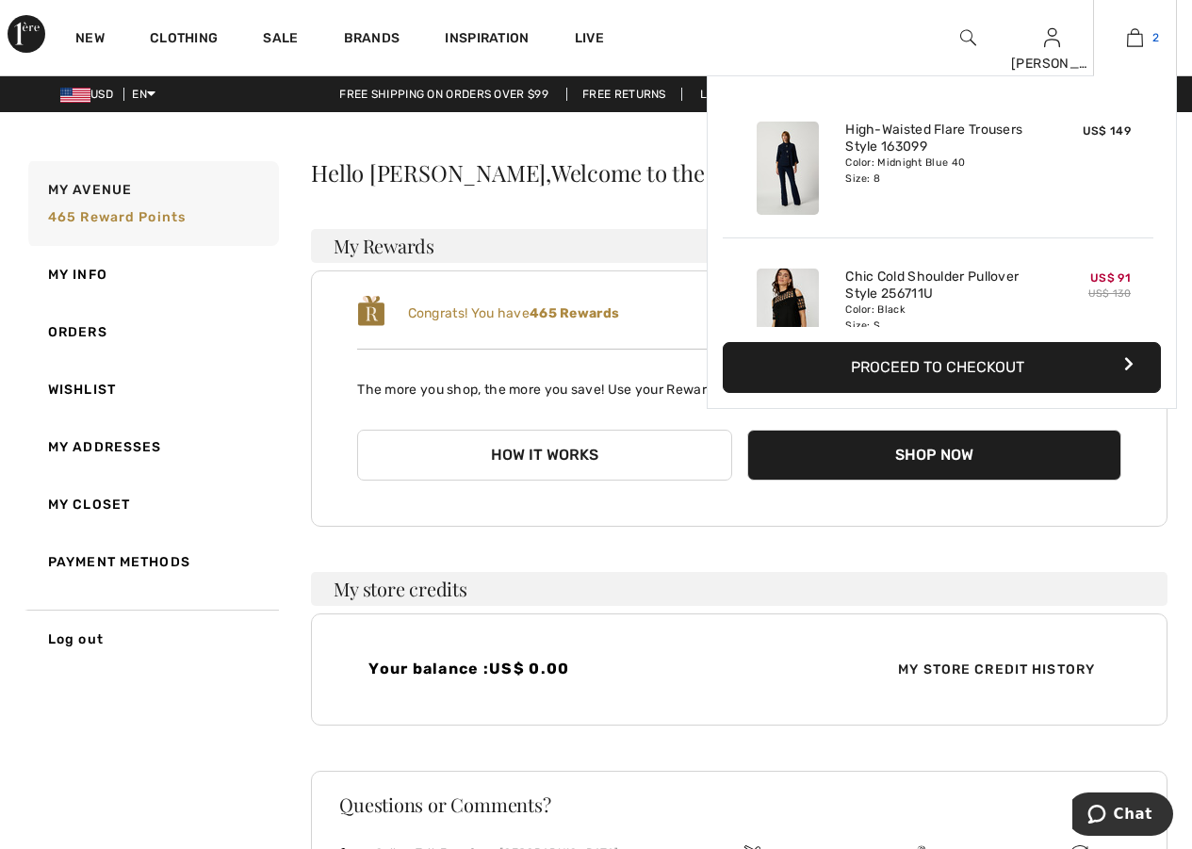
click at [1138, 39] on img at bounding box center [1135, 37] width 16 height 23
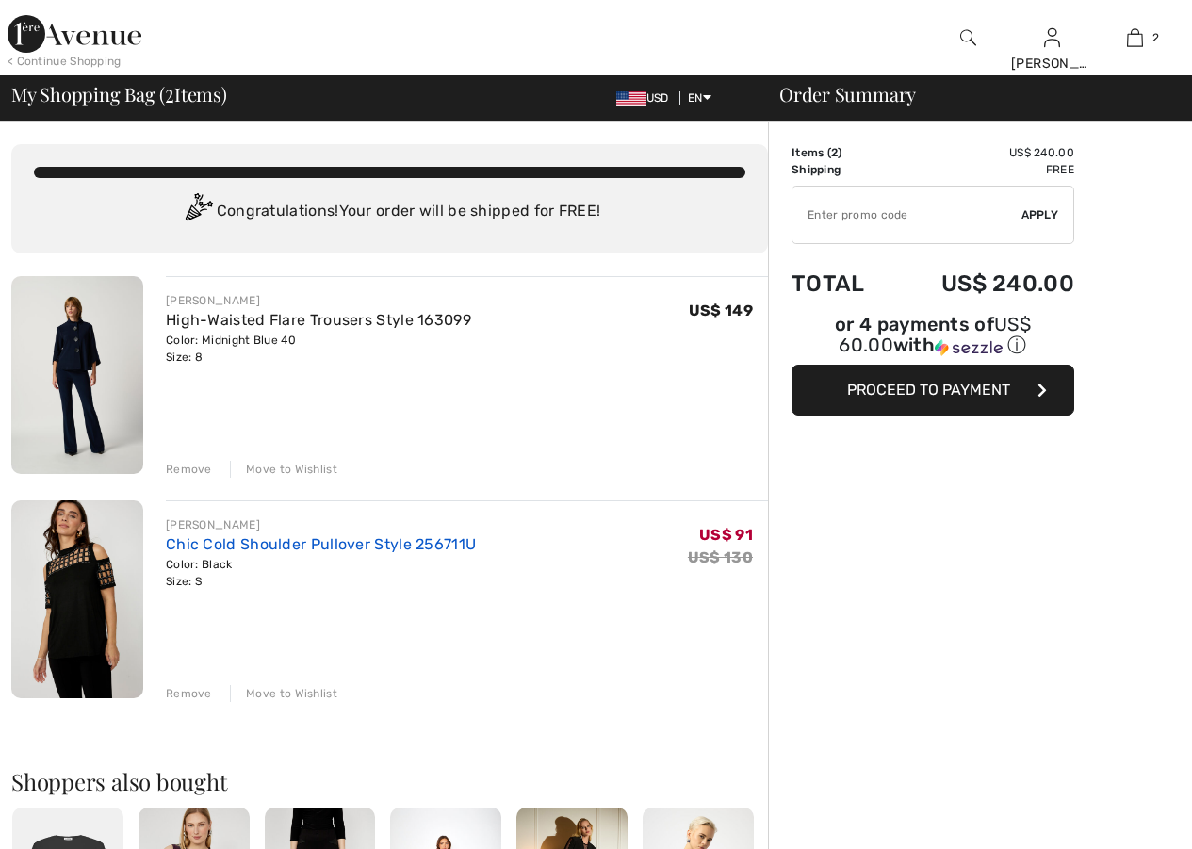
click at [252, 550] on link "Chic Cold Shoulder Pullover Style 256711U" at bounding box center [321, 544] width 310 height 18
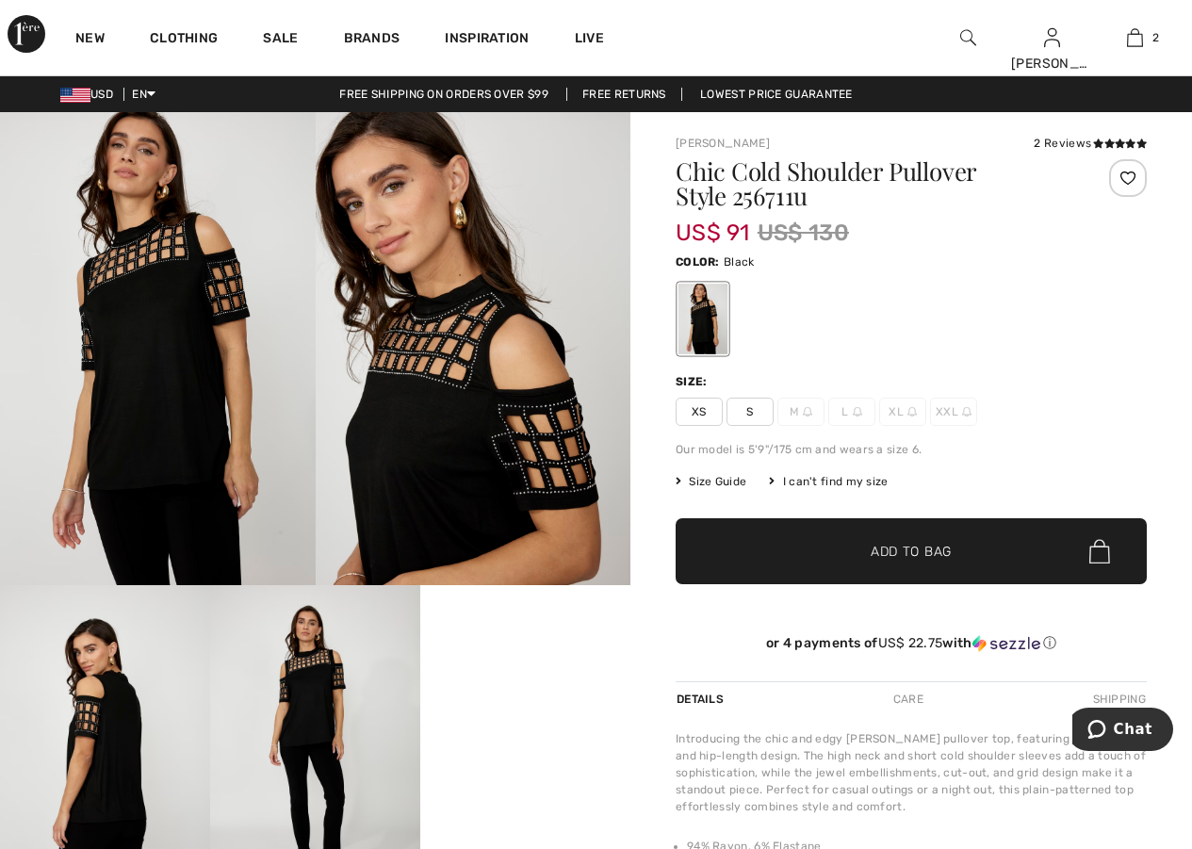
click at [756, 416] on span "S" at bounding box center [750, 412] width 47 height 28
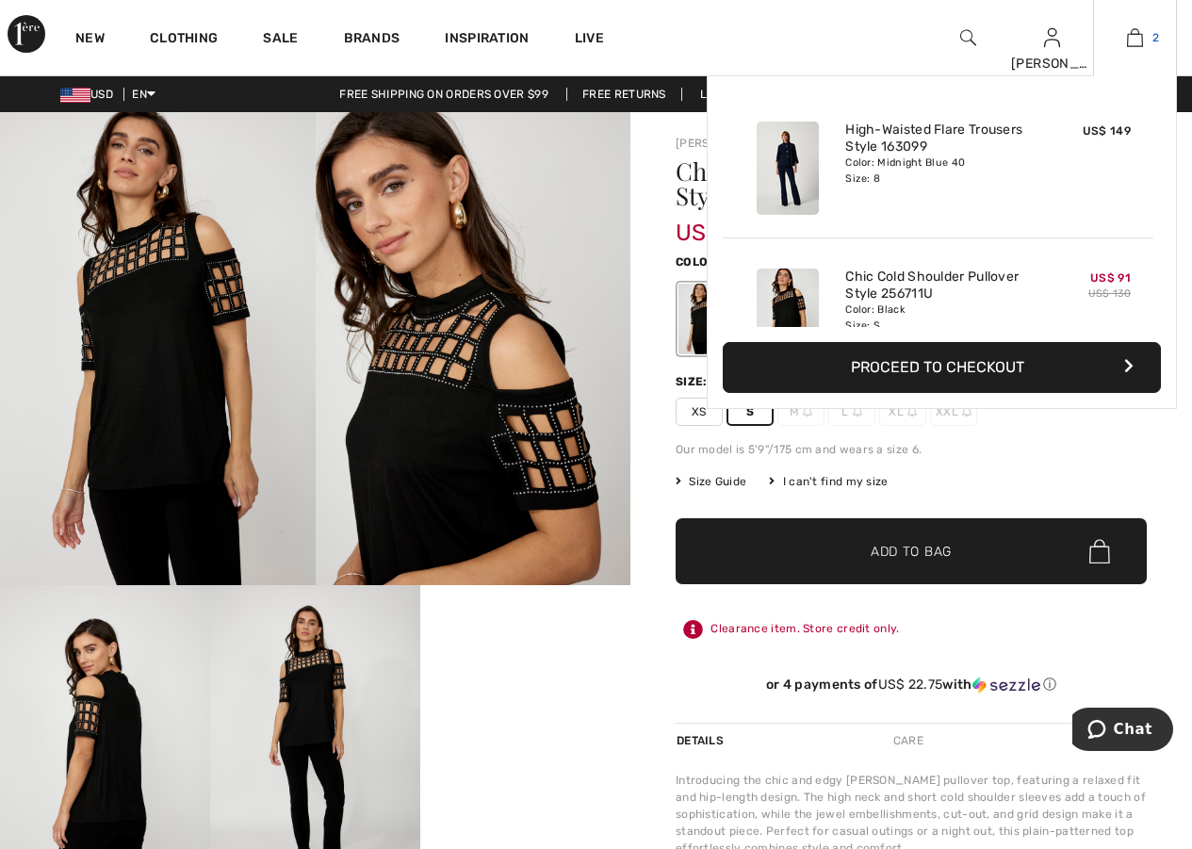
click at [1129, 39] on img at bounding box center [1135, 37] width 16 height 23
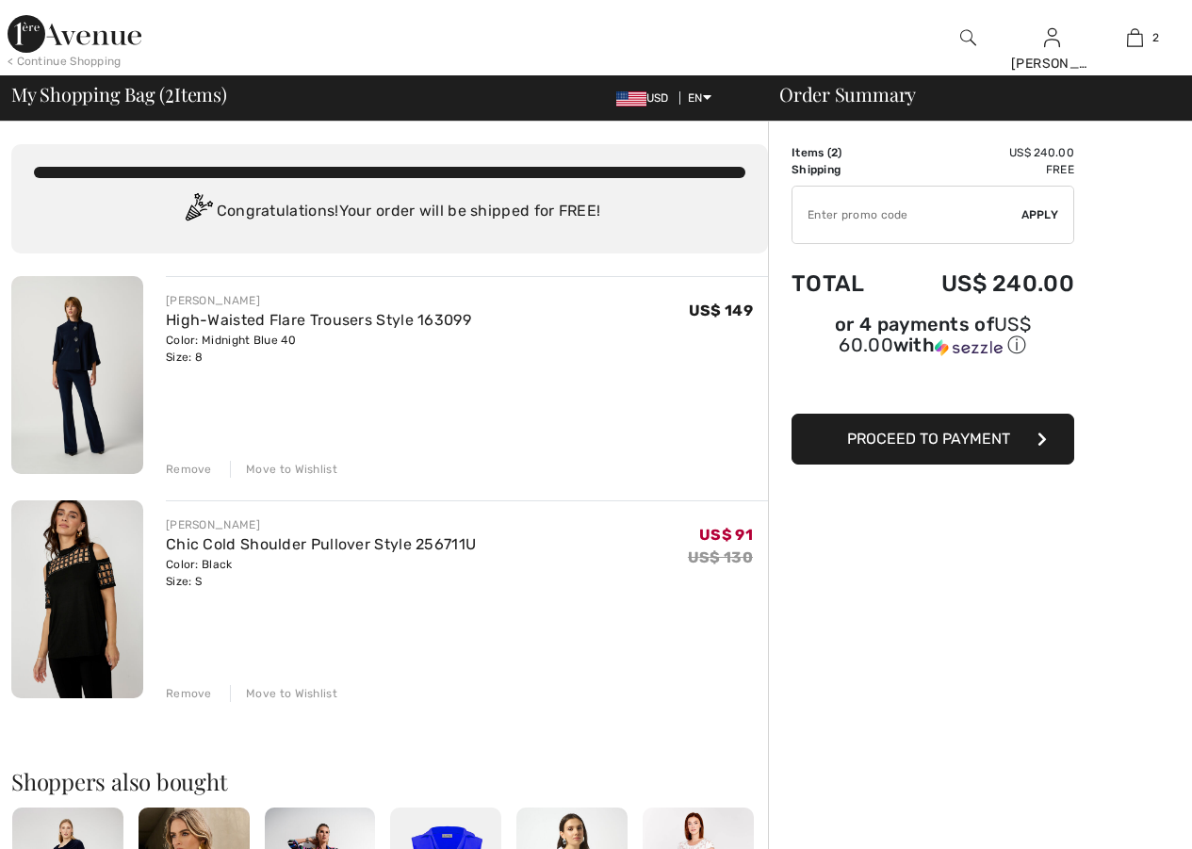
click at [185, 473] on div "Remove" at bounding box center [189, 469] width 46 height 17
